Goal: Task Accomplishment & Management: Manage account settings

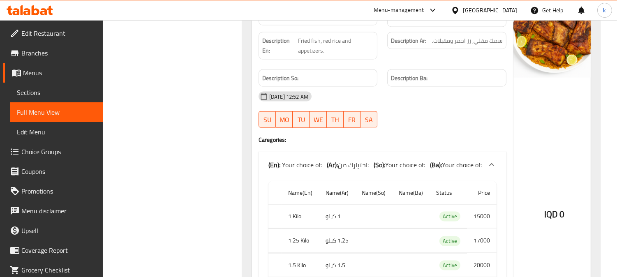
scroll to position [2271, 0]
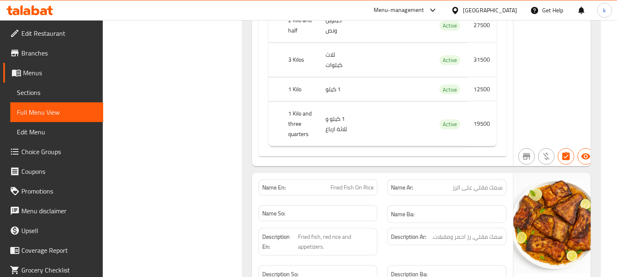
click at [33, 9] on icon at bounding box center [36, 10] width 8 height 10
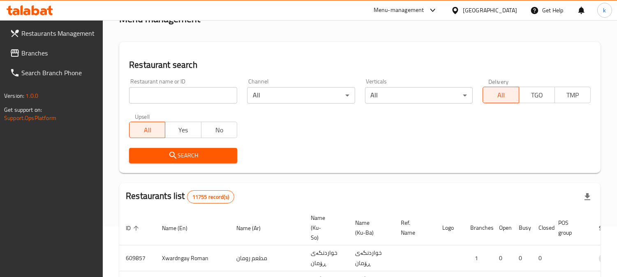
scroll to position [51, 0]
click at [184, 95] on input "search" at bounding box center [183, 95] width 108 height 16
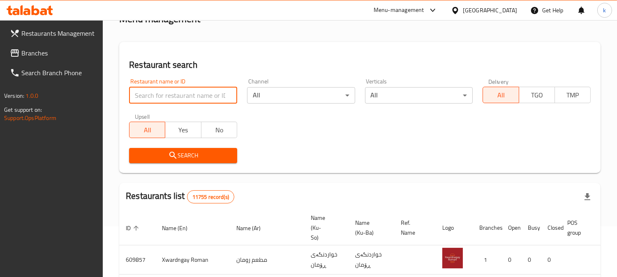
paste input "Al Aqila grills"
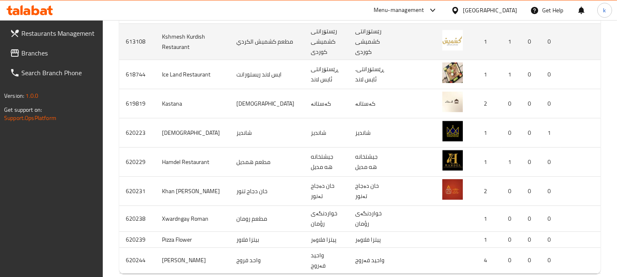
scroll to position [364, 0]
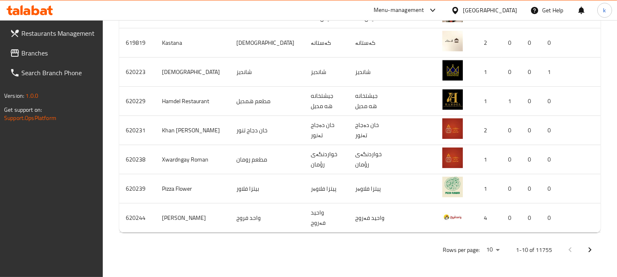
type input "Al Aqila grills"
click at [44, 54] on span "Branches" at bounding box center [58, 53] width 75 height 10
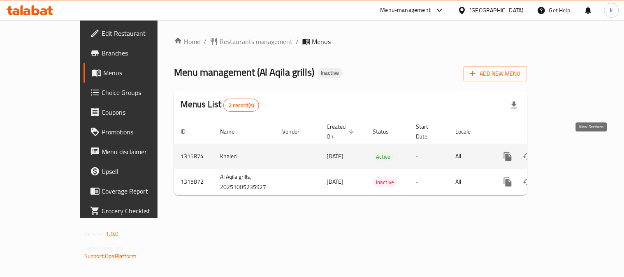
click at [572, 152] on icon "enhanced table" at bounding box center [567, 157] width 10 height 10
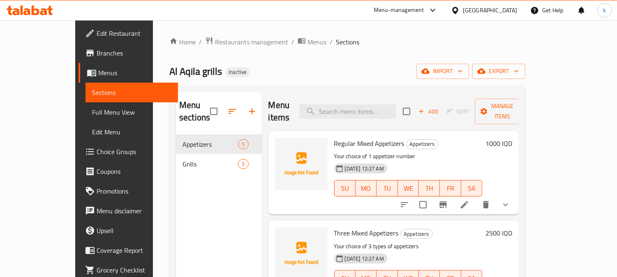
click at [476, 197] on li at bounding box center [464, 204] width 23 height 15
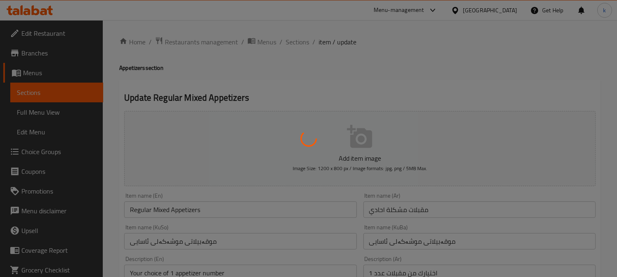
type input "إختيارك من:"
type input "هەڵبژاردنت لە:"
type input "1"
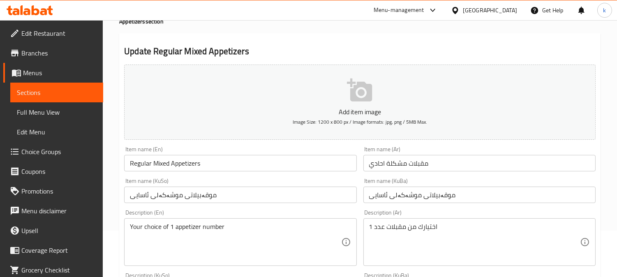
scroll to position [76, 0]
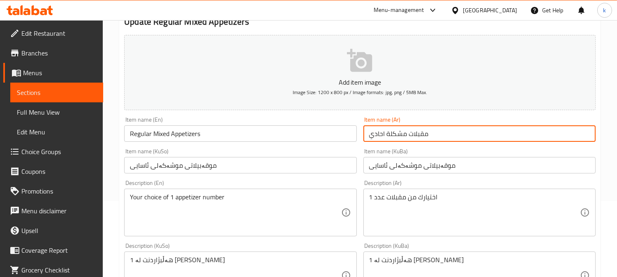
click at [380, 139] on input "مقبلات مشكلة احادي" at bounding box center [480, 133] width 232 height 16
click at [140, 133] on input "Regular Mixed Appetizers" at bounding box center [240, 133] width 232 height 16
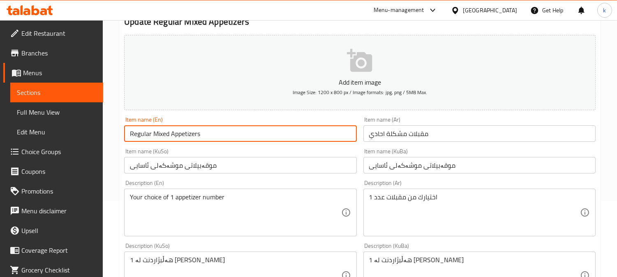
click at [140, 133] on input "Regular Mixed Appetizers" at bounding box center [240, 133] width 232 height 16
paste input "single"
click at [134, 137] on input "single Mixed Appetizers" at bounding box center [240, 133] width 232 height 16
click at [139, 130] on input "Single Mixed Appetizers" at bounding box center [240, 133] width 232 height 16
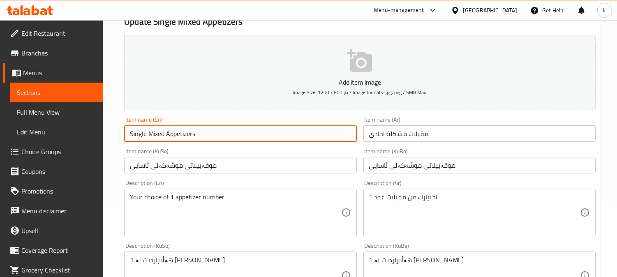
type input "Single Mixed Appetizers"
click at [288, 165] on input "موقەبیلاتی موشەکەلی ئاسایی" at bounding box center [240, 165] width 232 height 16
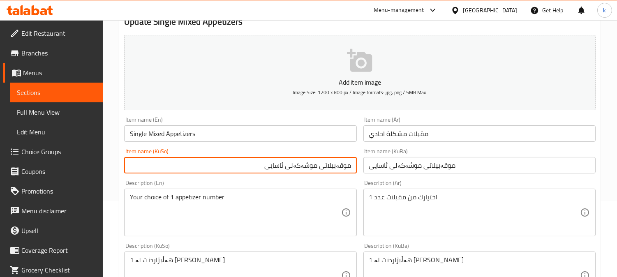
click at [274, 162] on input "موقەبیلاتی موشەکەلی ئاسایی" at bounding box center [240, 165] width 232 height 16
paste input "ینگڵ"
click at [294, 162] on input "موقەبیلاتی موشەکەلی سینگڵ" at bounding box center [240, 165] width 232 height 16
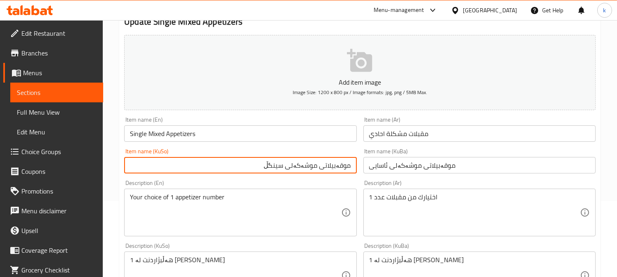
click at [294, 162] on input "موقەبیلاتی موشەکەلی سینگڵ" at bounding box center [240, 165] width 232 height 16
type input "موقەبیلاتی موشەکەلی سینگڵ"
click at [386, 164] on input "موقەبیلاتی موشەکەلی ئاسایی" at bounding box center [480, 165] width 232 height 16
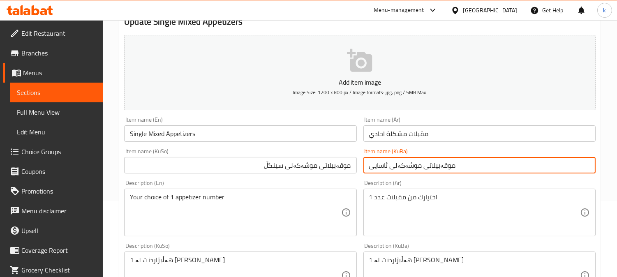
click at [386, 164] on input "موقەبیلاتی موشەکەلی ئاسایی" at bounding box center [480, 165] width 232 height 16
paste input "ینگڵ"
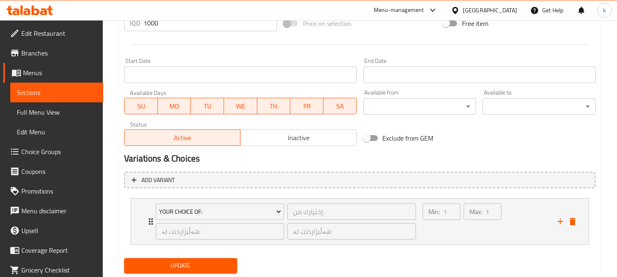
scroll to position [431, 0]
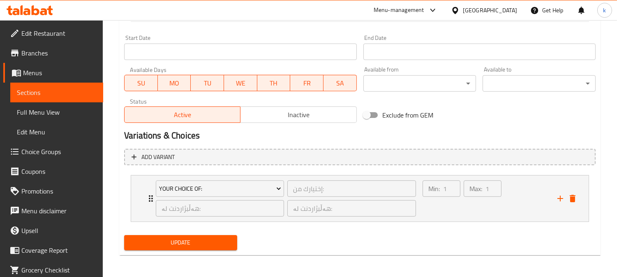
type input "موقەبیلاتی موشەکەلی سینگڵ"
click at [210, 247] on button "Update" at bounding box center [180, 242] width 113 height 15
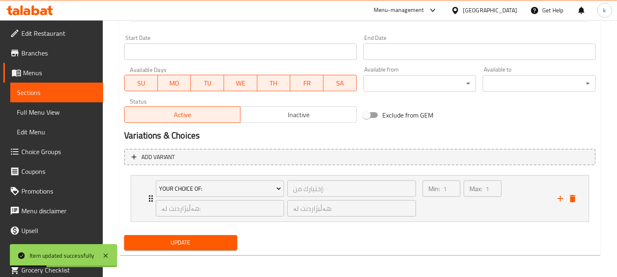
click at [183, 238] on span "Update" at bounding box center [181, 243] width 100 height 10
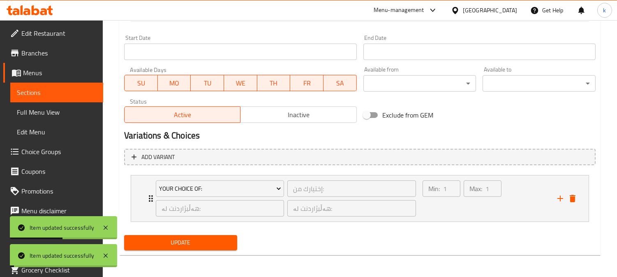
click at [47, 116] on span "Full Menu View" at bounding box center [57, 112] width 80 height 10
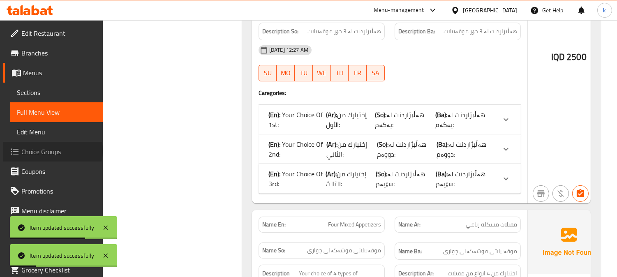
click at [52, 151] on span "Choice Groups" at bounding box center [58, 152] width 75 height 10
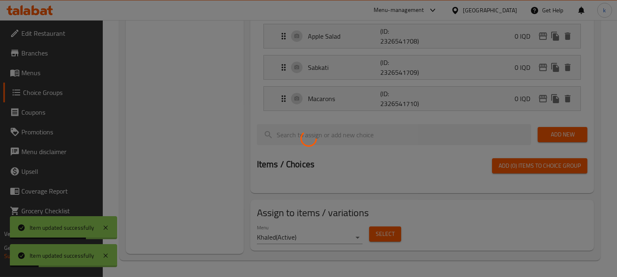
scroll to position [116, 0]
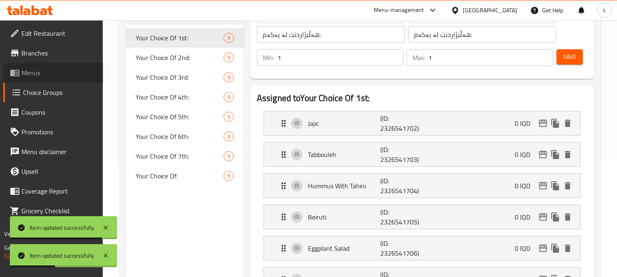
click at [41, 74] on span "Menus" at bounding box center [58, 73] width 75 height 10
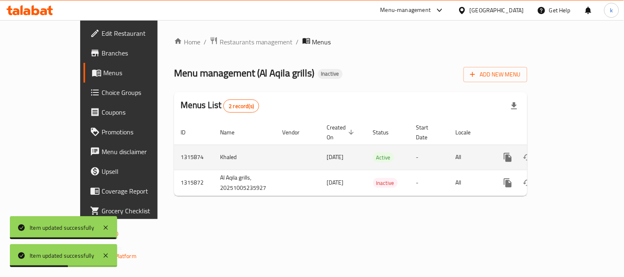
click at [572, 153] on icon "enhanced table" at bounding box center [567, 158] width 10 height 10
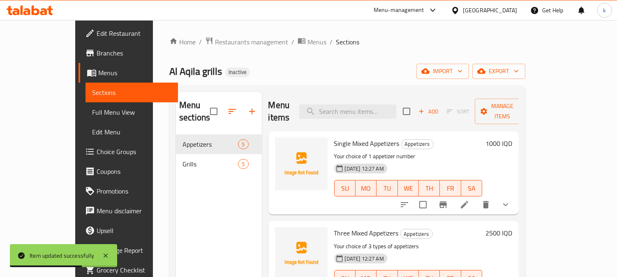
click at [92, 113] on span "Full Menu View" at bounding box center [132, 112] width 80 height 10
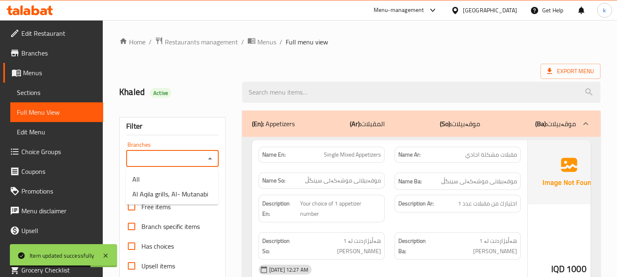
click at [172, 157] on input "Branches" at bounding box center [166, 159] width 74 height 12
click at [167, 189] on span "Al Aqila grills, Al- Mutanabi" at bounding box center [170, 194] width 76 height 10
type input "Al Aqila grills, Al- Mutanabi"
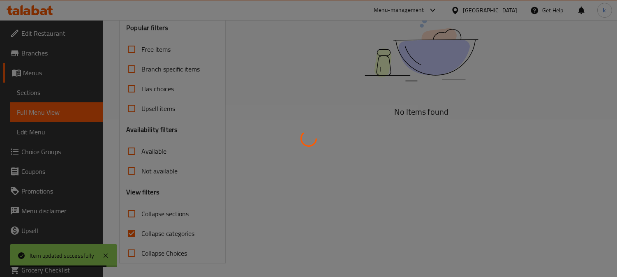
scroll to position [160, 0]
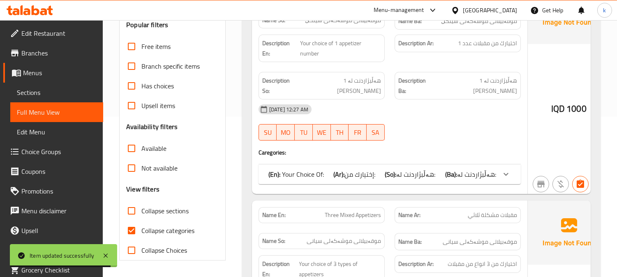
click at [136, 230] on input "Collapse categories" at bounding box center [132, 231] width 20 height 20
checkbox input "false"
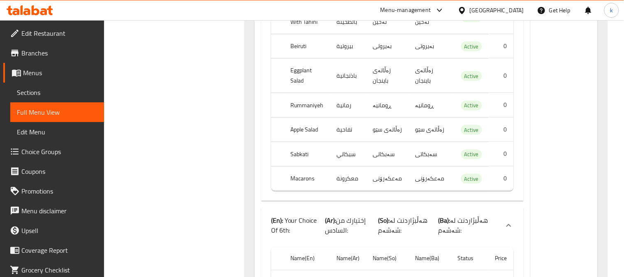
scroll to position [0, 0]
